Goal: Find contact information: Find contact information

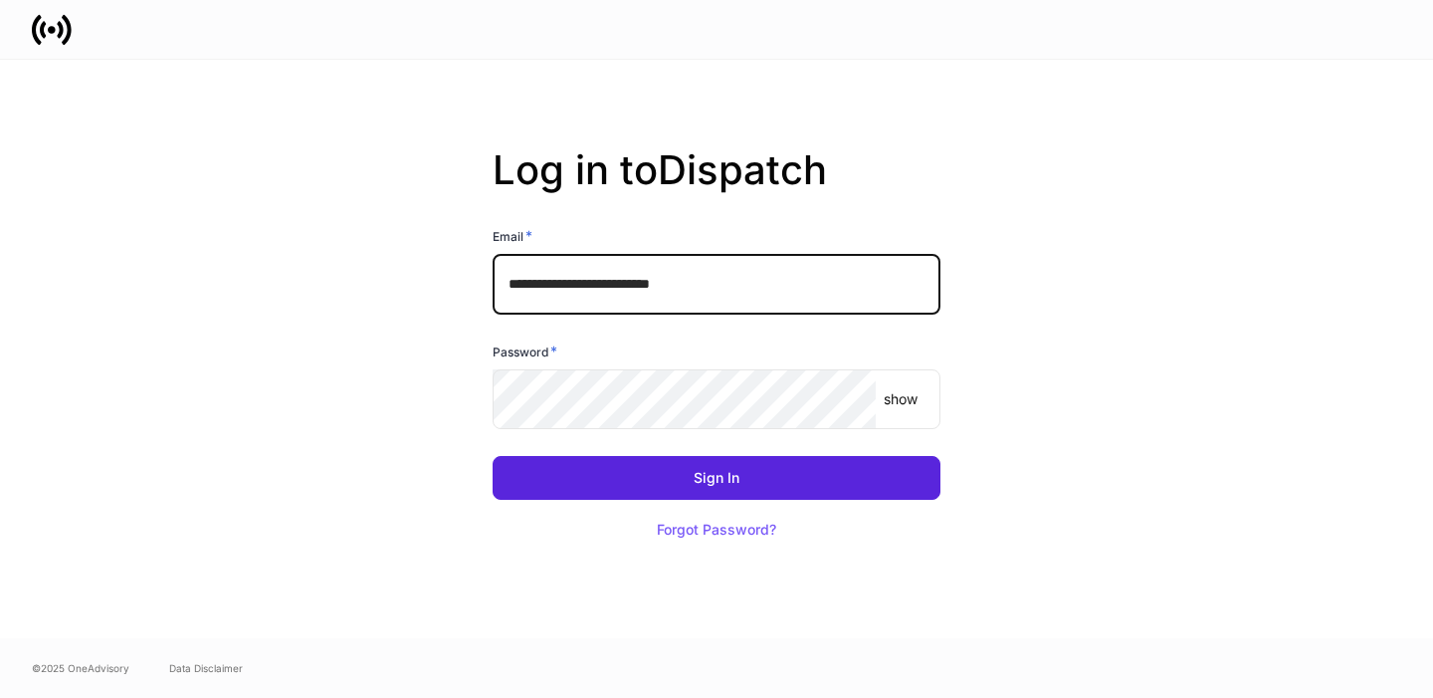
click at [813, 274] on input "**********" at bounding box center [717, 284] width 448 height 60
click at [0, 697] on com-1password-button at bounding box center [0, 698] width 0 height 0
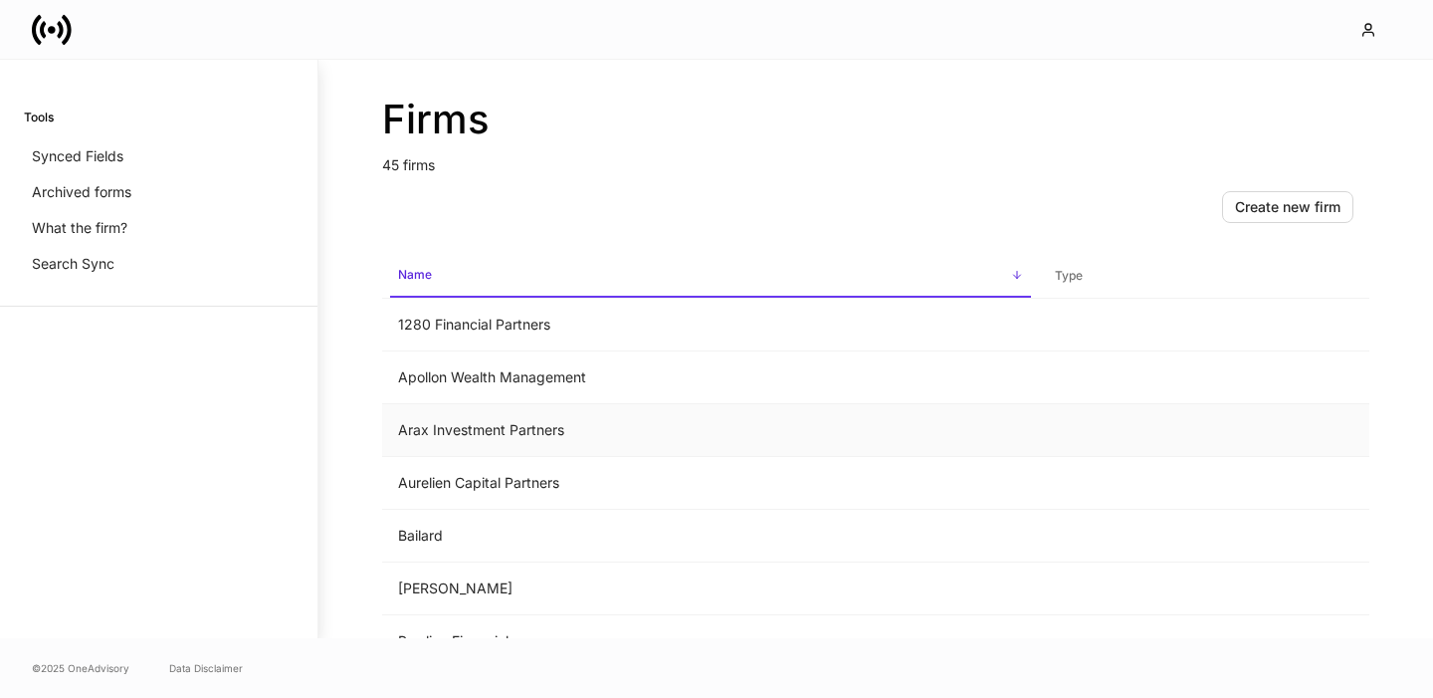
click at [469, 420] on td "Arax Investment Partners" at bounding box center [710, 430] width 657 height 53
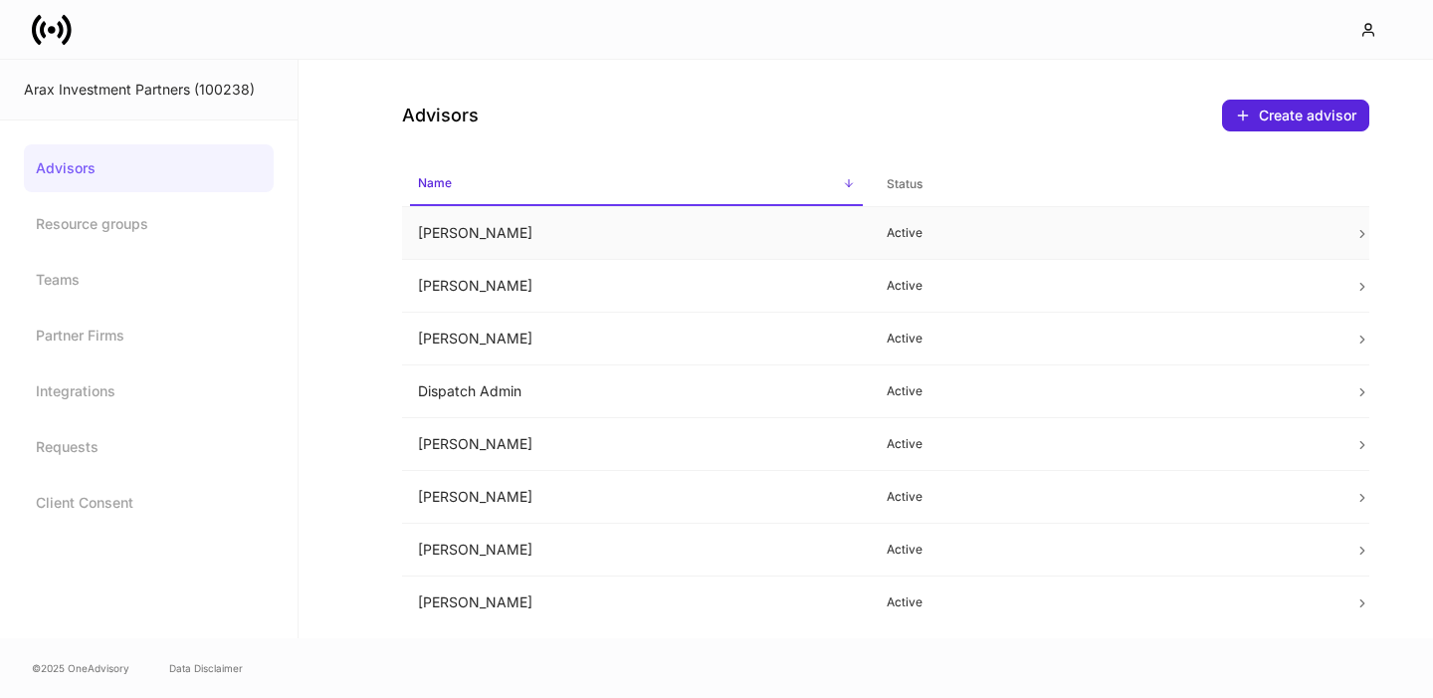
click at [520, 240] on td "[PERSON_NAME]" at bounding box center [636, 233] width 469 height 53
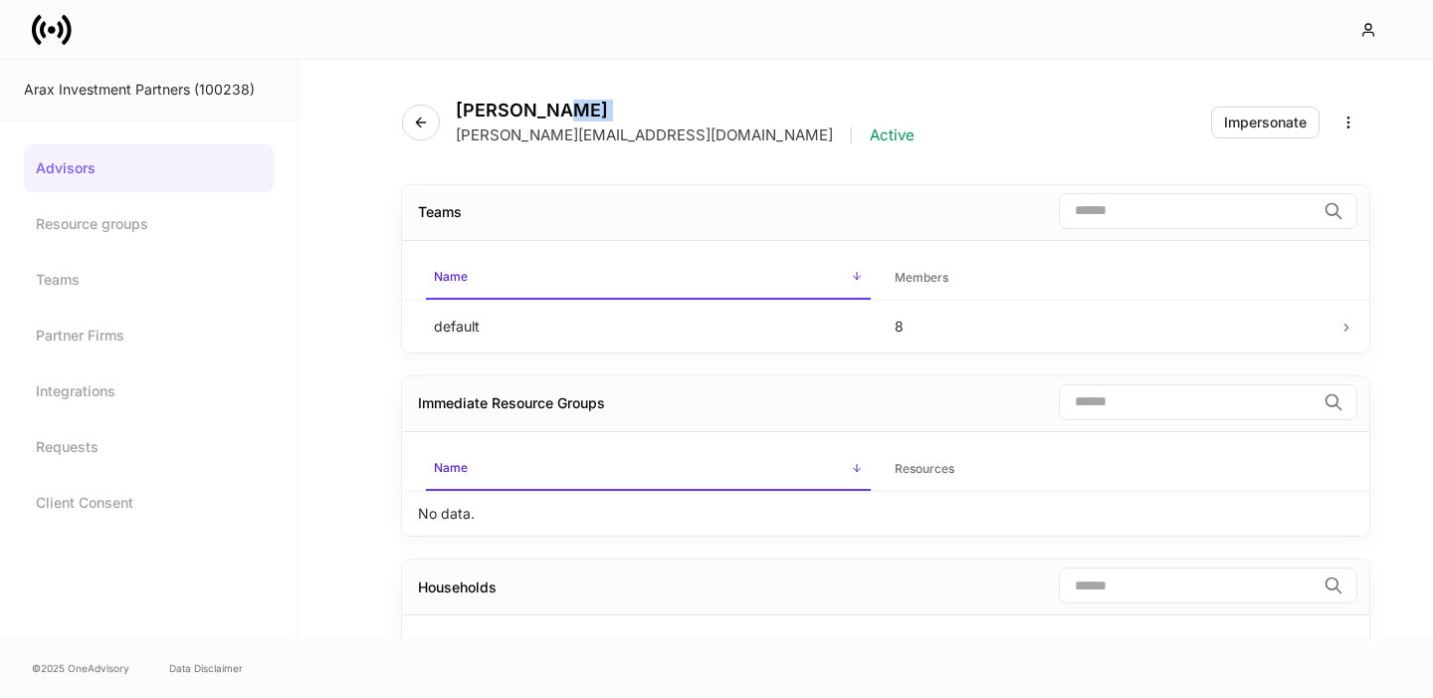
drag, startPoint x: 457, startPoint y: 132, endPoint x: 556, endPoint y: 110, distance: 102.1
click at [556, 110] on div "[PERSON_NAME] [PERSON_NAME][EMAIL_ADDRESS][DOMAIN_NAME] | Active" at bounding box center [685, 123] width 459 height 46
click at [643, 138] on p "[PERSON_NAME][EMAIL_ADDRESS][DOMAIN_NAME]" at bounding box center [644, 135] width 377 height 20
drag, startPoint x: 660, startPoint y: 138, endPoint x: 562, endPoint y: 131, distance: 97.8
click at [563, 131] on div "[PERSON_NAME][EMAIL_ADDRESS][DOMAIN_NAME] | Active" at bounding box center [685, 135] width 459 height 20
